Goal: Navigation & Orientation: Find specific page/section

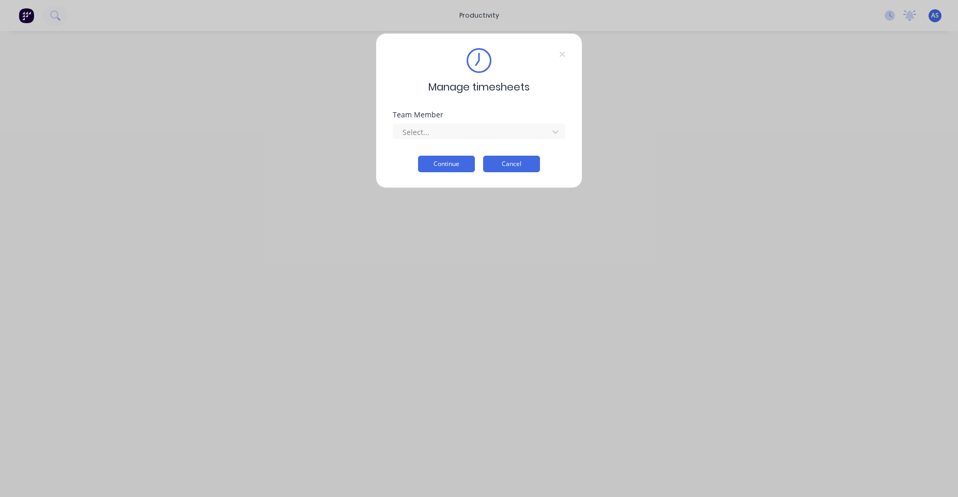
click at [535, 165] on button "Cancel" at bounding box center [511, 164] width 57 height 17
